Goal: Task Accomplishment & Management: Use online tool/utility

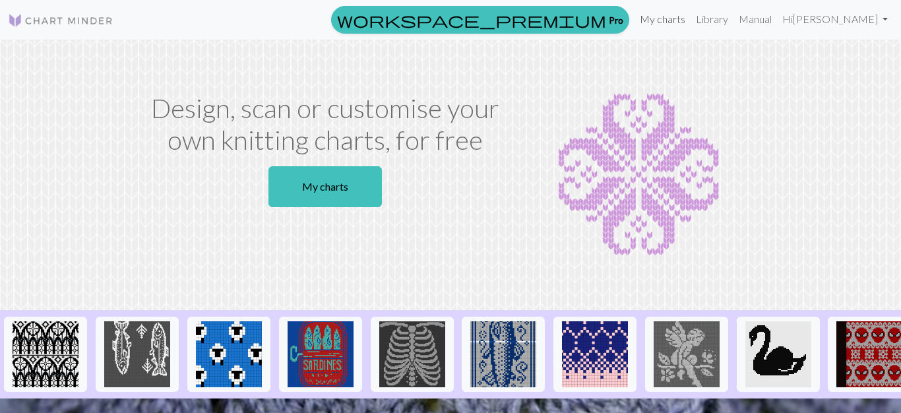
click at [690, 19] on link "My charts" at bounding box center [662, 19] width 56 height 26
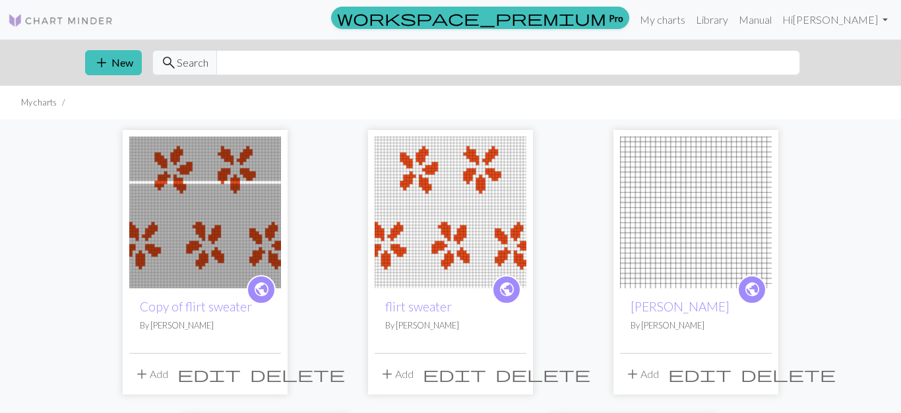
click at [512, 373] on span "delete" at bounding box center [542, 374] width 95 height 18
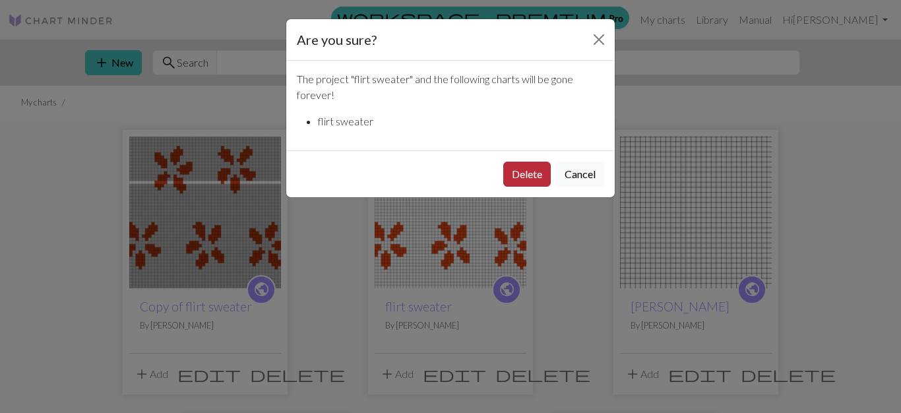
click at [531, 176] on button "Delete" at bounding box center [526, 174] width 47 height 25
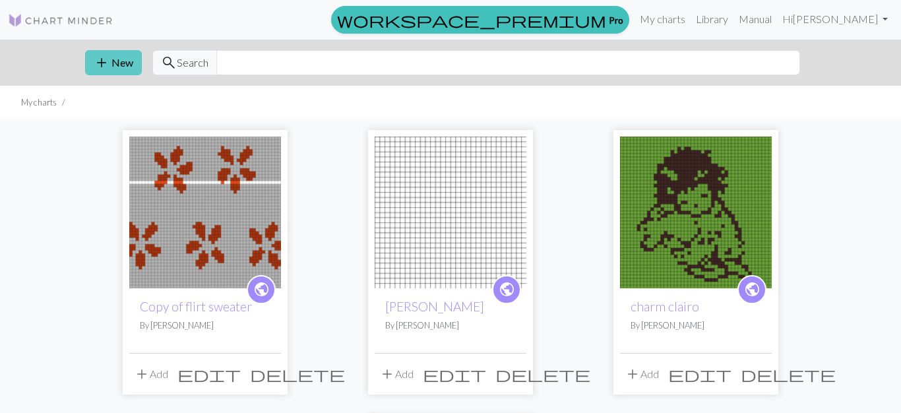
click at [119, 66] on button "add New" at bounding box center [113, 62] width 57 height 25
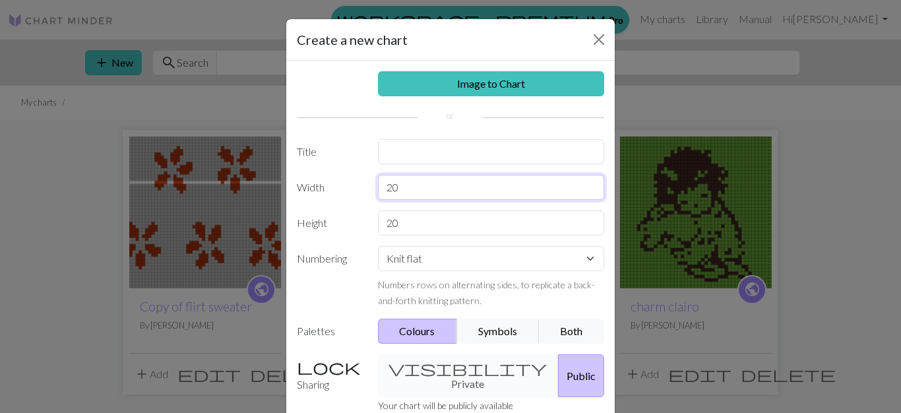
click at [409, 183] on input "20" at bounding box center [491, 187] width 227 height 25
type input "2"
type input "55"
click at [421, 214] on input "20" at bounding box center [491, 222] width 227 height 25
type input "2"
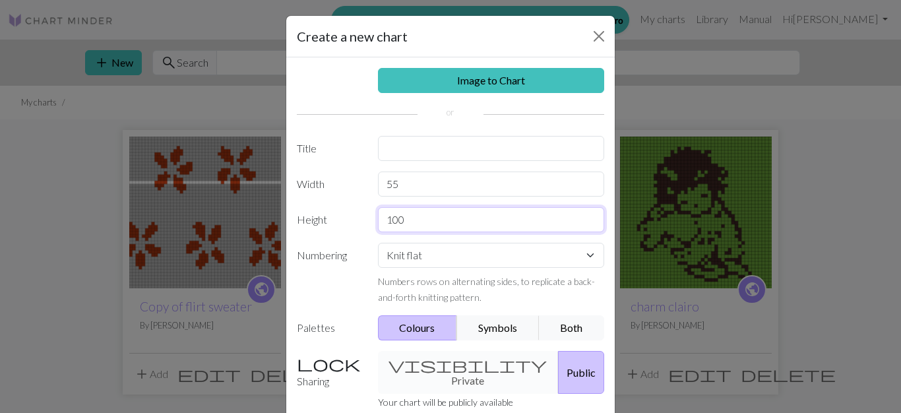
type input "100"
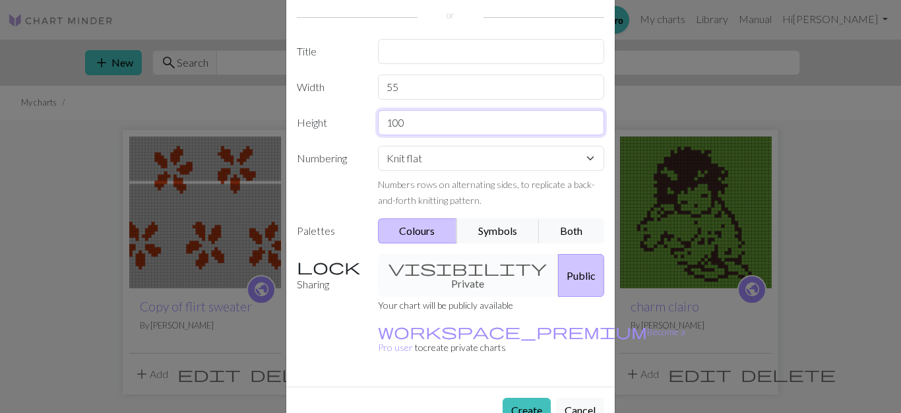
scroll to position [108, 0]
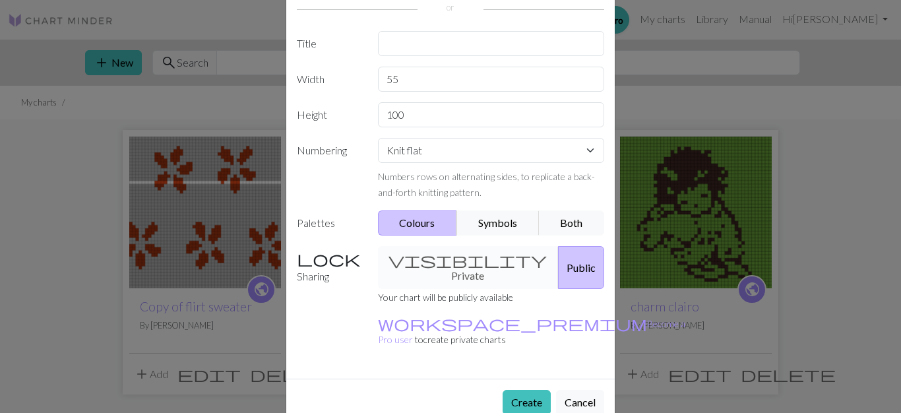
click at [447, 254] on div "visibility Private Public" at bounding box center [491, 267] width 243 height 43
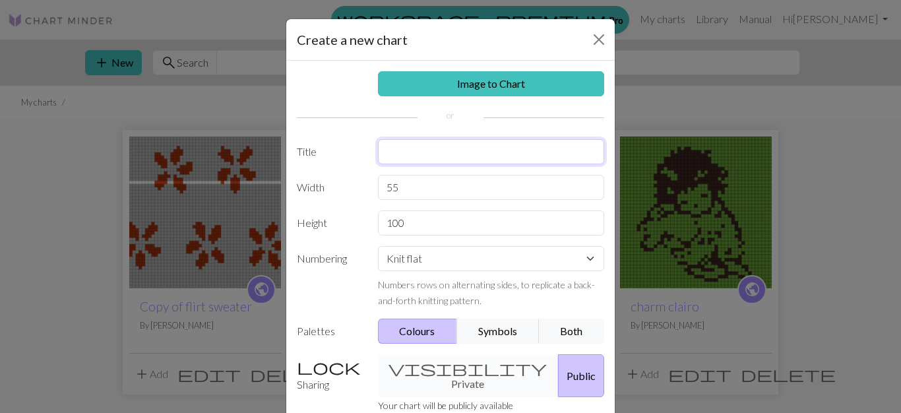
click at [396, 152] on input "text" at bounding box center [491, 151] width 227 height 25
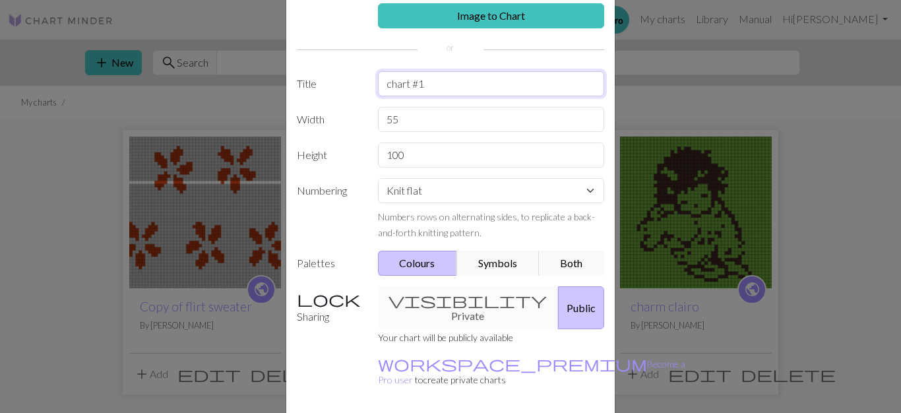
scroll to position [108, 0]
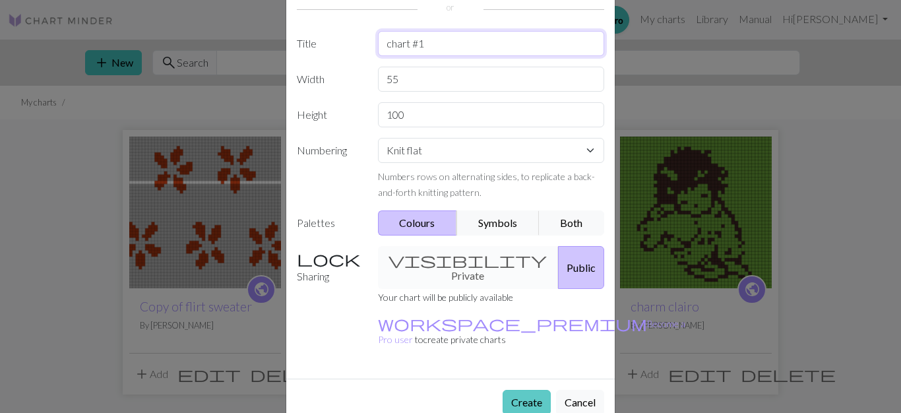
type input "chart #1"
click at [524, 390] on button "Create" at bounding box center [526, 402] width 48 height 25
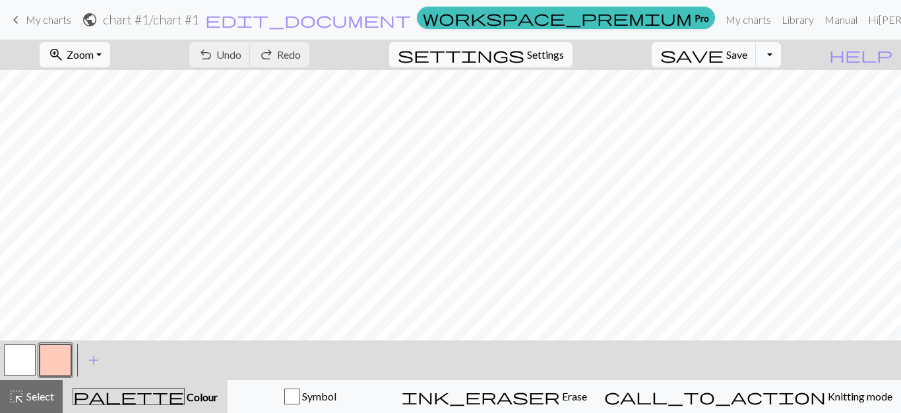
click at [61, 353] on button "button" at bounding box center [56, 360] width 32 height 32
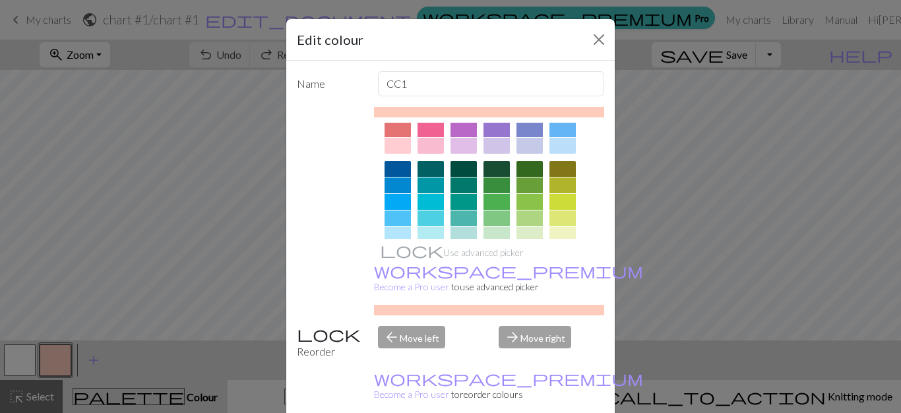
scroll to position [62, 0]
click at [605, 40] on button "Close" at bounding box center [598, 39] width 21 height 21
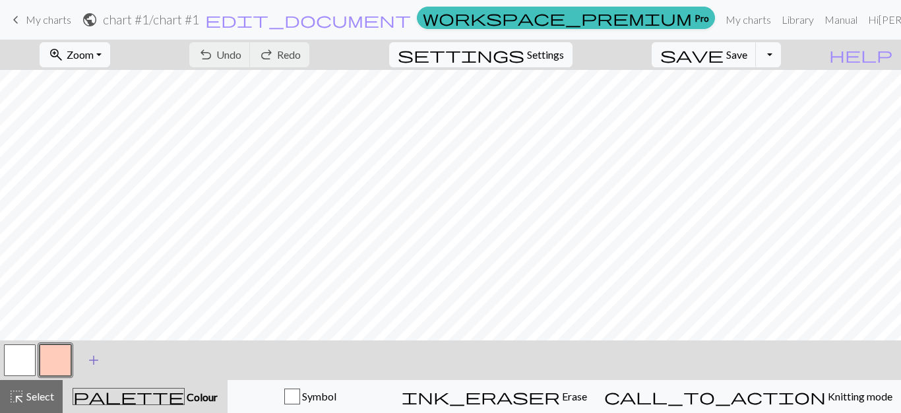
click at [92, 353] on span "add" at bounding box center [94, 360] width 16 height 18
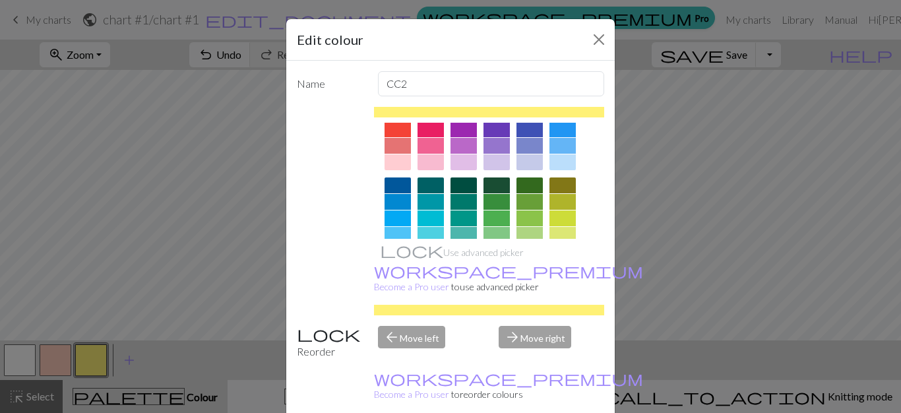
scroll to position [45, 0]
click at [535, 182] on div at bounding box center [529, 185] width 26 height 16
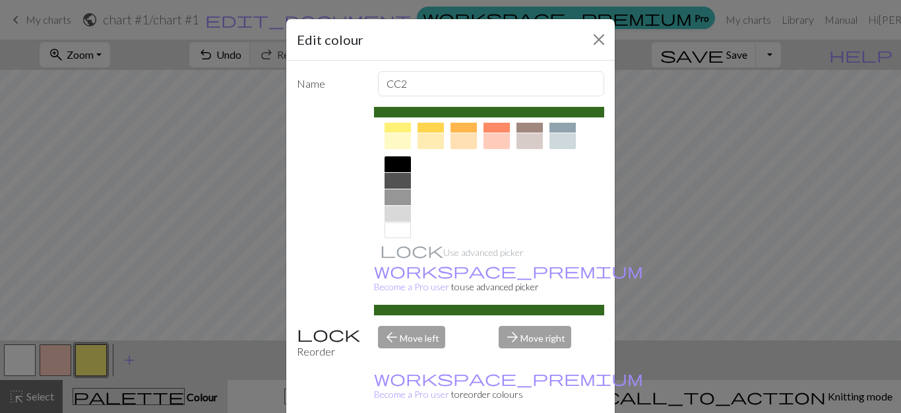
scroll to position [258, 0]
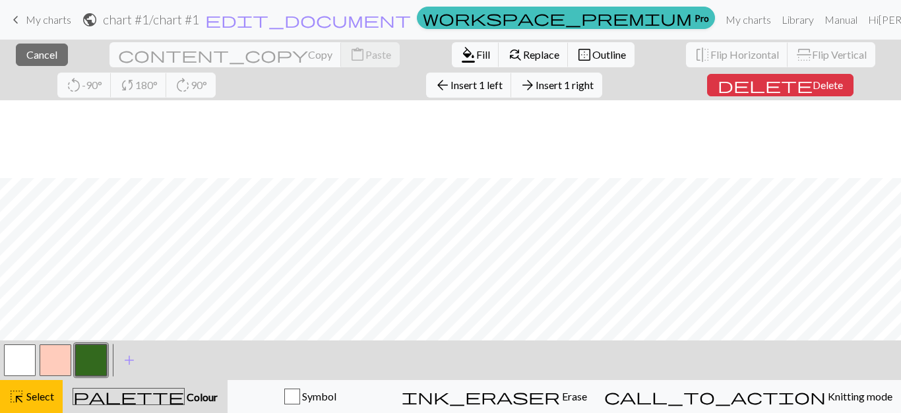
scroll to position [102, 0]
click at [49, 51] on button "close Cancel" at bounding box center [42, 55] width 52 height 22
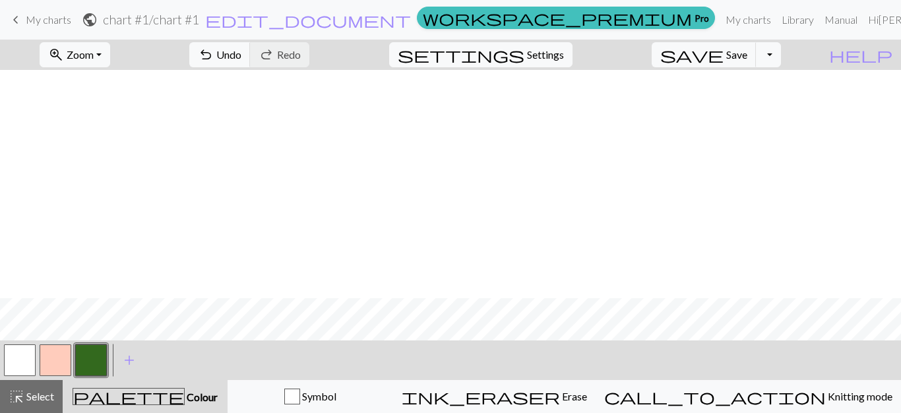
scroll to position [624, 0]
click at [110, 47] on button "zoom_in Zoom Zoom" at bounding box center [75, 54] width 71 height 25
click at [120, 110] on button "Fit width" at bounding box center [92, 104] width 104 height 21
click at [251, 61] on button "undo Undo Undo" at bounding box center [219, 54] width 61 height 25
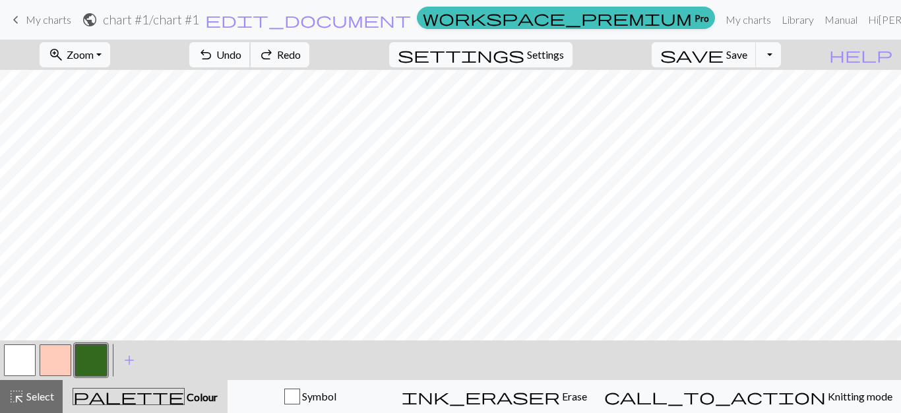
click at [251, 61] on button "undo Undo Undo" at bounding box center [219, 54] width 61 height 25
click at [301, 61] on div "undo Undo Undo redo Redo Redo" at bounding box center [249, 55] width 140 height 30
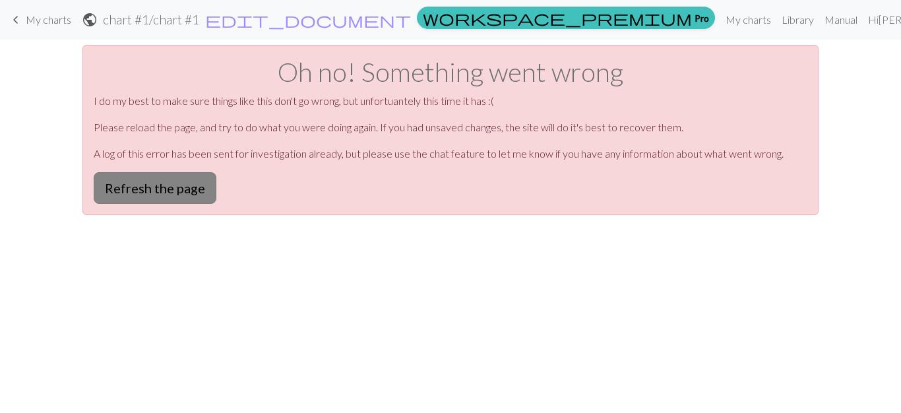
click at [173, 190] on button "Refresh the page" at bounding box center [155, 188] width 123 height 32
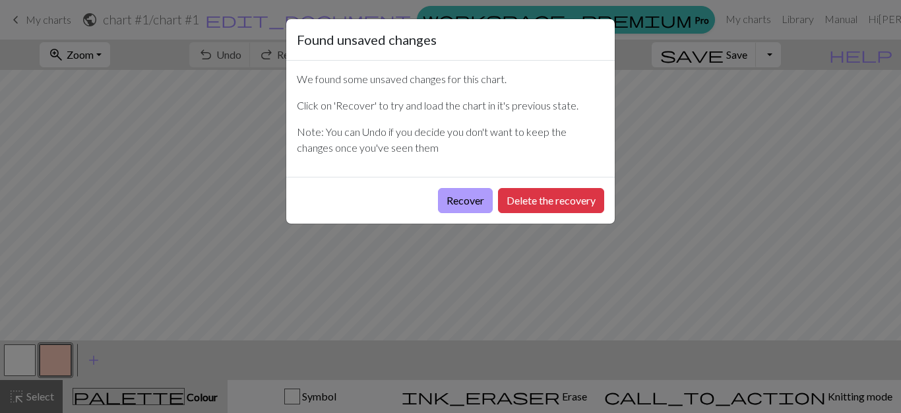
click at [480, 199] on button "Recover" at bounding box center [465, 200] width 55 height 25
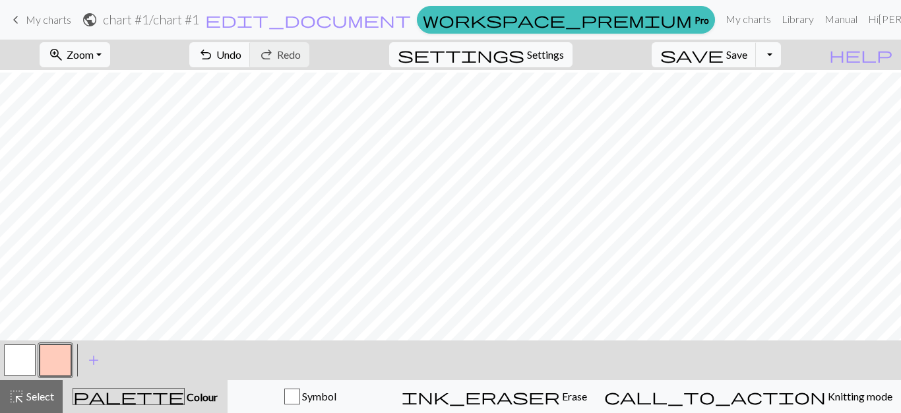
scroll to position [992, 0]
click at [94, 53] on span "Zoom" at bounding box center [80, 54] width 27 height 13
click at [111, 85] on button "Fit all" at bounding box center [92, 83] width 104 height 21
click at [94, 357] on span "add" at bounding box center [94, 360] width 16 height 18
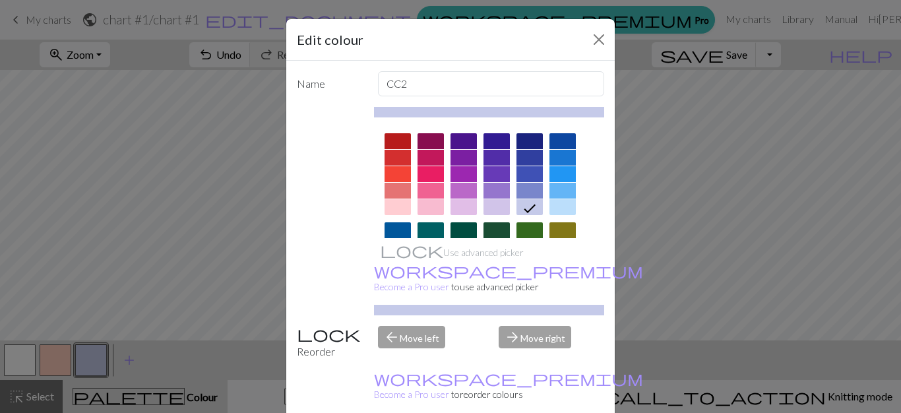
click at [523, 216] on div at bounding box center [529, 177] width 26 height 89
click at [522, 227] on div at bounding box center [529, 230] width 26 height 16
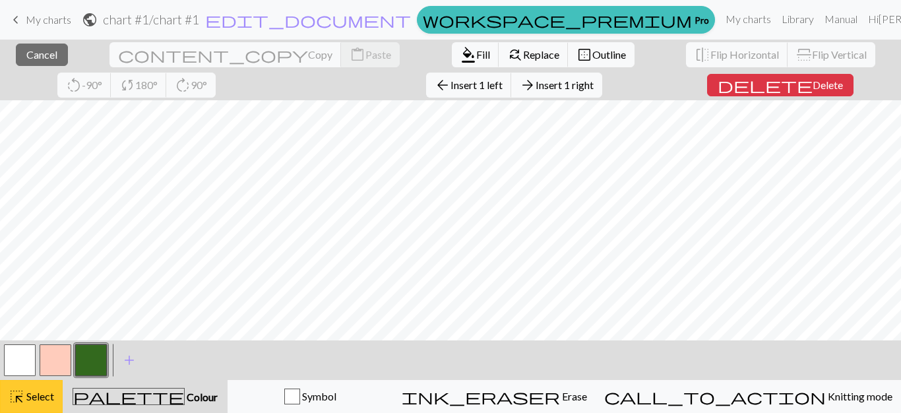
click at [52, 394] on span "Select" at bounding box center [39, 396] width 30 height 13
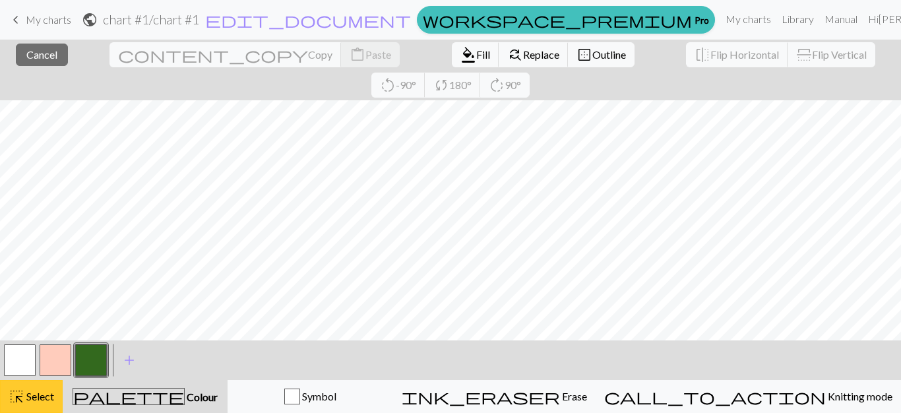
click at [23, 386] on button "highlight_alt Select Select" at bounding box center [31, 396] width 63 height 33
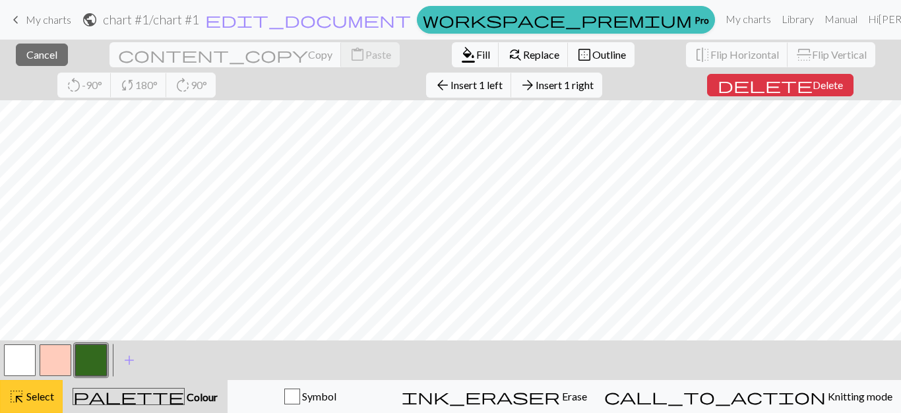
click at [42, 389] on div "highlight_alt Select Select" at bounding box center [31, 396] width 45 height 16
